Goal: Navigation & Orientation: Find specific page/section

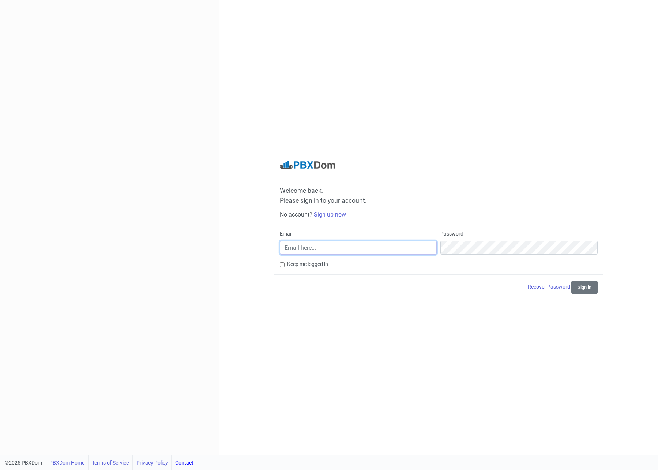
click at [307, 249] on input "Email" at bounding box center [358, 247] width 157 height 14
drag, startPoint x: 390, startPoint y: 238, endPoint x: 390, endPoint y: 245, distance: 6.6
click at [390, 238] on div "Email" at bounding box center [358, 242] width 157 height 24
click at [390, 245] on input "Email" at bounding box center [358, 247] width 157 height 14
type input "[PERSON_NAME][EMAIL_ADDRESS][DOMAIN_NAME]"
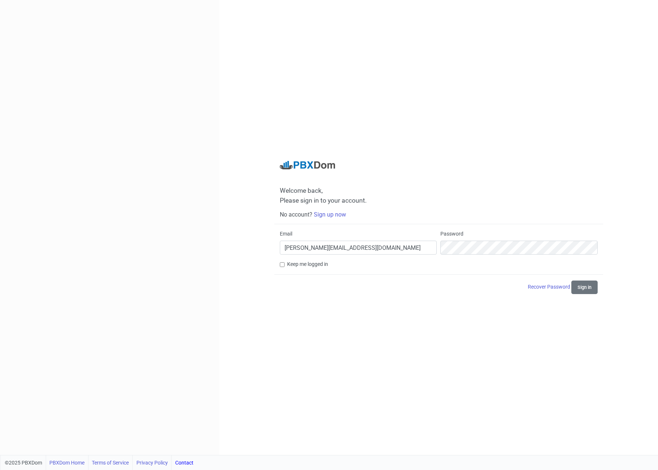
click at [601, 285] on div "Welcome back, Please sign in to your account. No account? Sign up now Email [EM…" at bounding box center [438, 227] width 329 height 133
drag, startPoint x: 589, startPoint y: 290, endPoint x: 541, endPoint y: 283, distance: 48.4
click at [589, 290] on button "Sign in" at bounding box center [584, 287] width 26 height 14
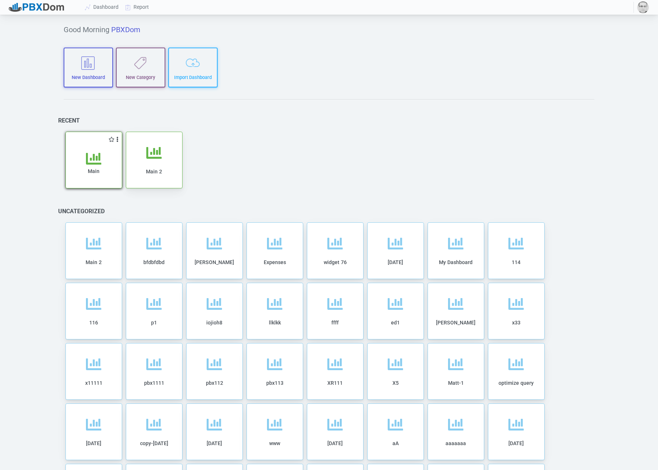
click at [87, 145] on div "Main" at bounding box center [94, 165] width 56 height 45
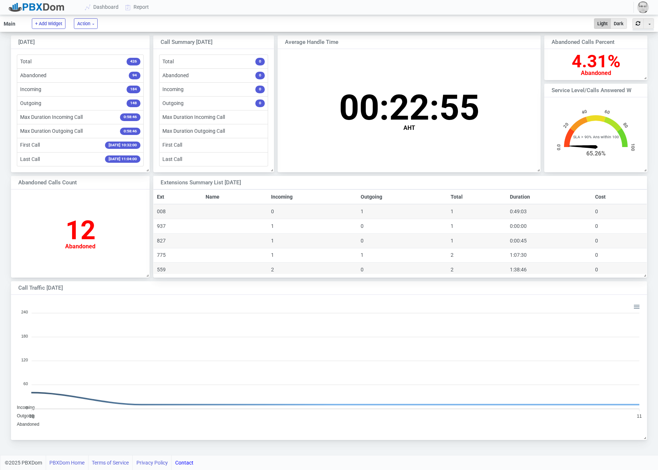
scroll to position [142, 635]
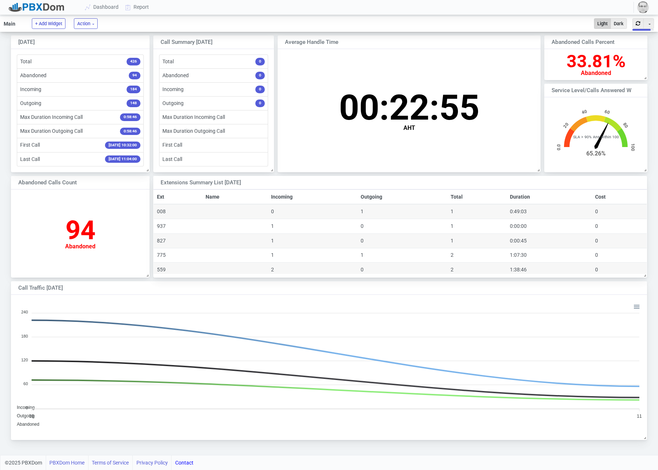
click at [642, 7] on img "button" at bounding box center [643, 7] width 12 height 12
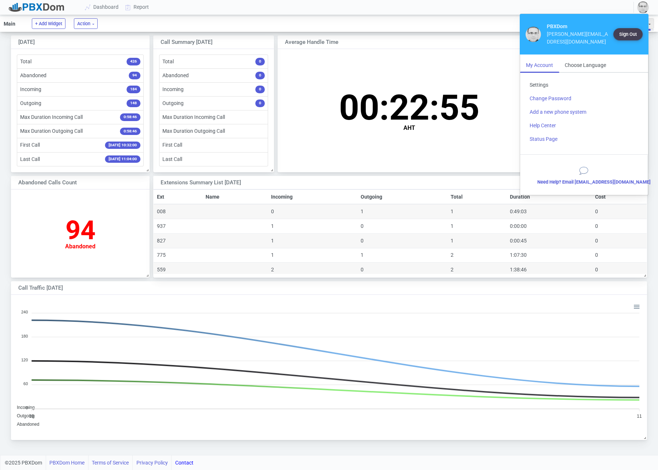
click at [549, 78] on link "Settings" at bounding box center [583, 85] width 121 height 14
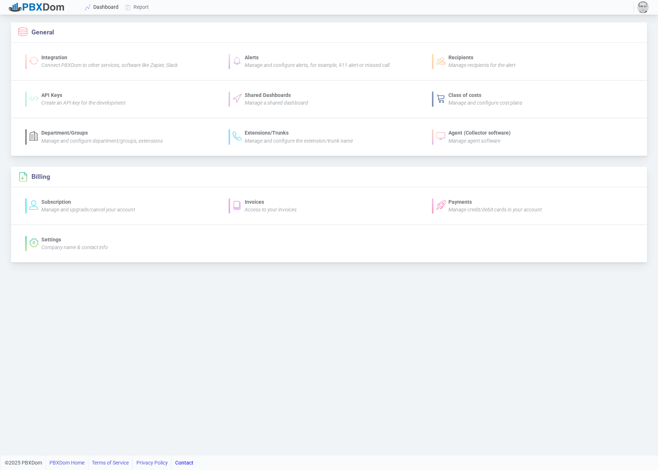
click at [111, 12] on link "Dashboard" at bounding box center [102, 7] width 40 height 14
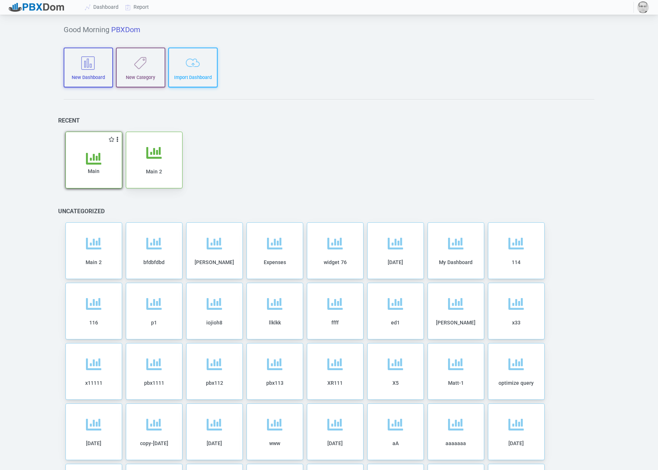
click at [98, 149] on div "Main" at bounding box center [94, 165] width 56 height 45
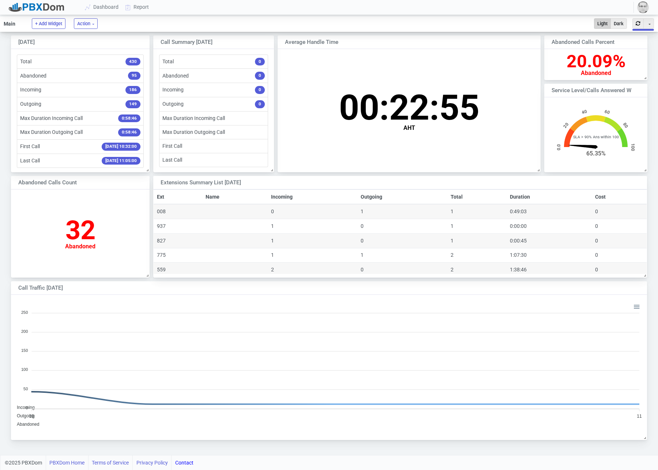
scroll to position [142, 635]
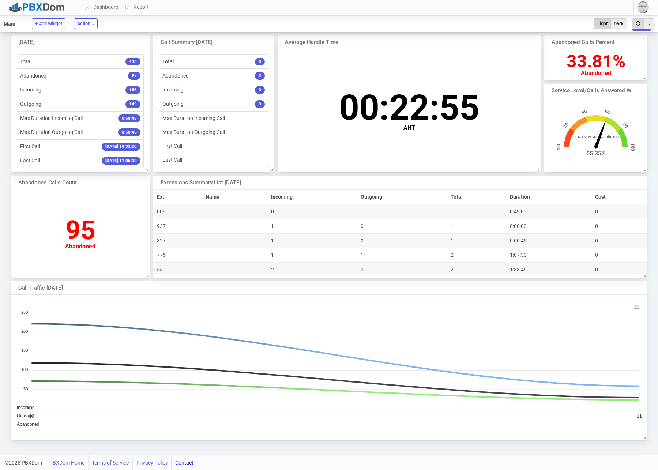
click at [635, 27] on button "button" at bounding box center [637, 23] width 11 height 11
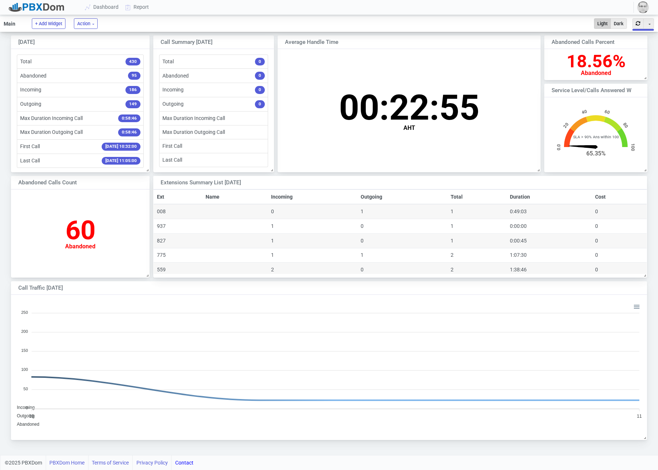
scroll to position [72, 103]
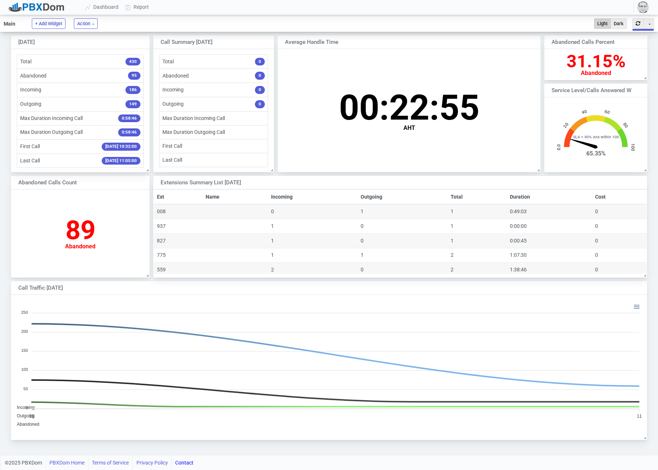
click at [635, 27] on button "button" at bounding box center [637, 23] width 11 height 11
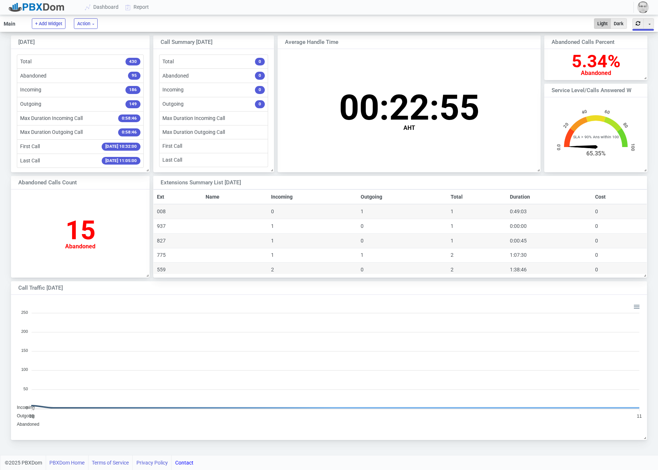
scroll to position [142, 635]
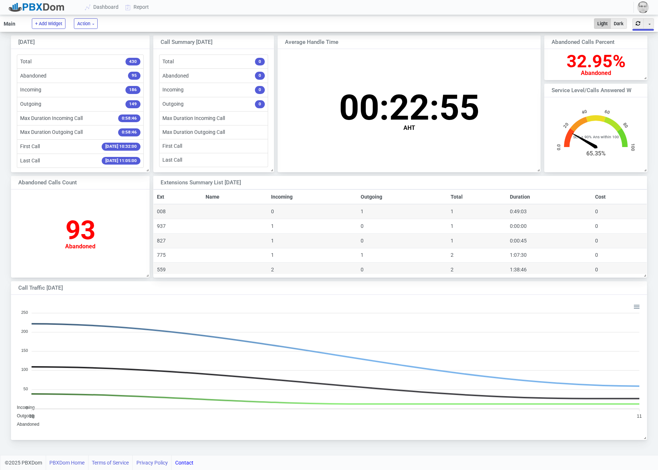
click at [635, 27] on button "button" at bounding box center [637, 23] width 11 height 11
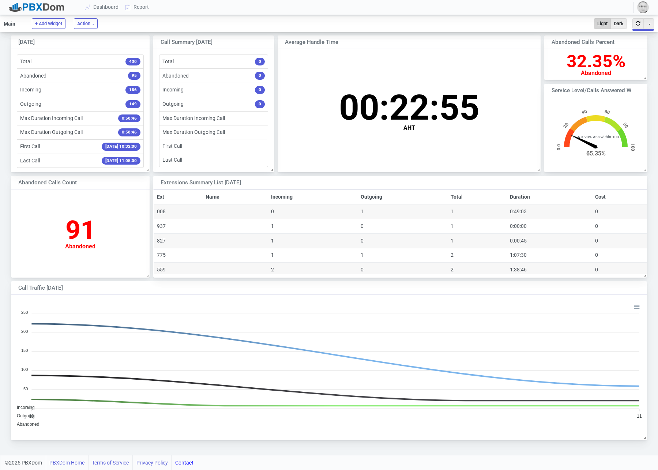
click at [644, 7] on img "button" at bounding box center [643, 7] width 12 height 12
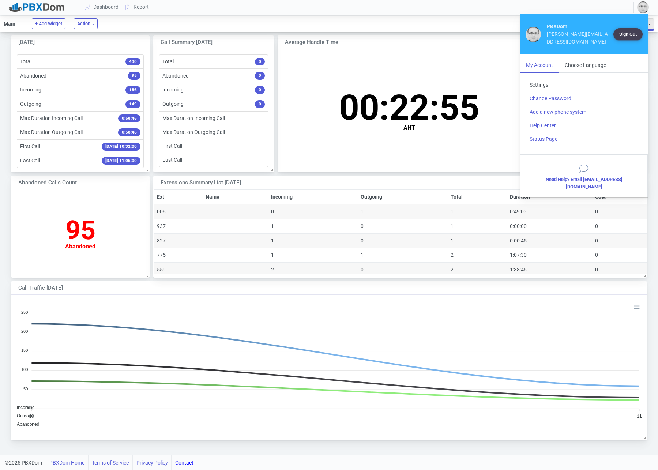
click at [541, 78] on link "Settings" at bounding box center [583, 85] width 121 height 14
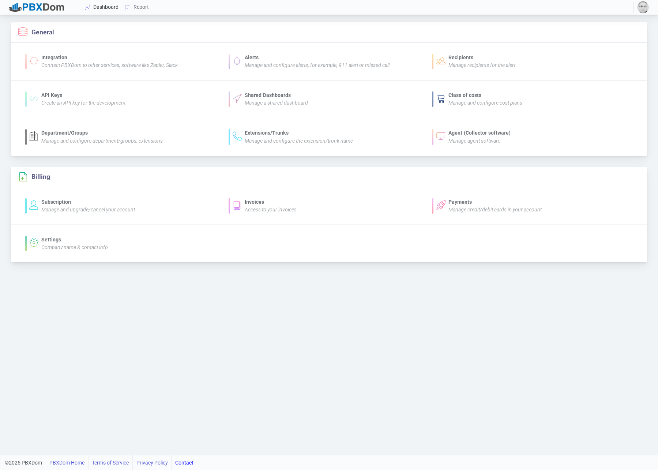
click at [107, 10] on link "Dashboard" at bounding box center [102, 7] width 40 height 14
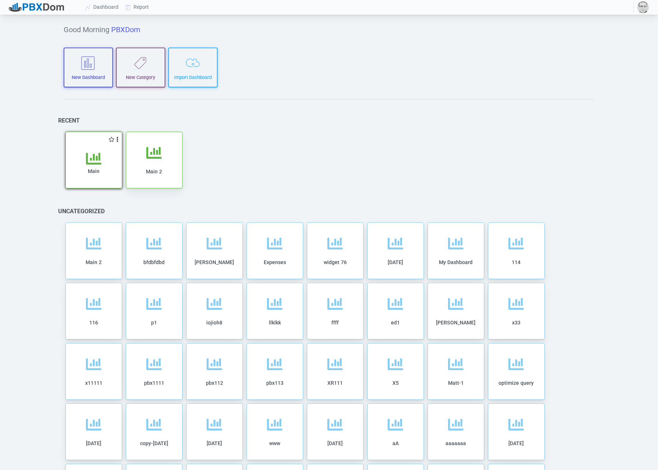
click at [106, 152] on div "Main" at bounding box center [93, 169] width 41 height 37
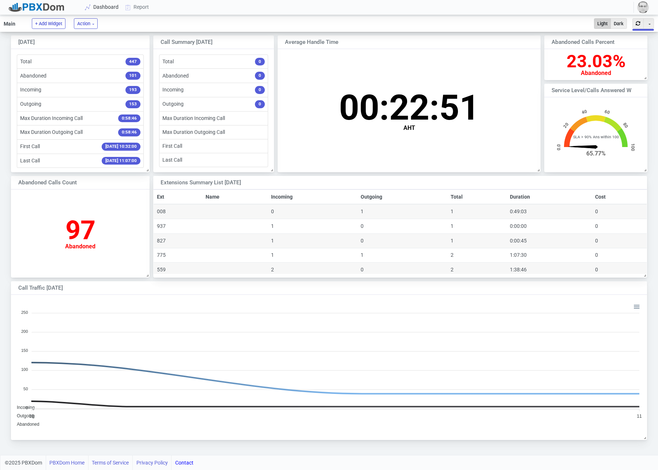
scroll to position [72, 103]
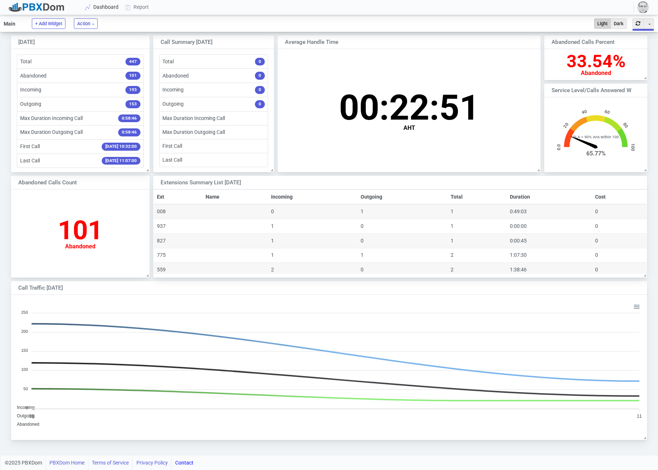
click at [95, 9] on link "Dashboard" at bounding box center [102, 7] width 40 height 14
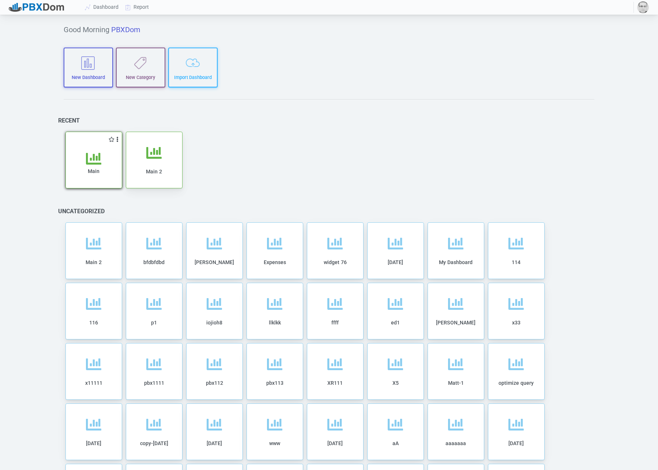
click at [81, 149] on div "Main" at bounding box center [94, 165] width 56 height 45
